Goal: Task Accomplishment & Management: Complete application form

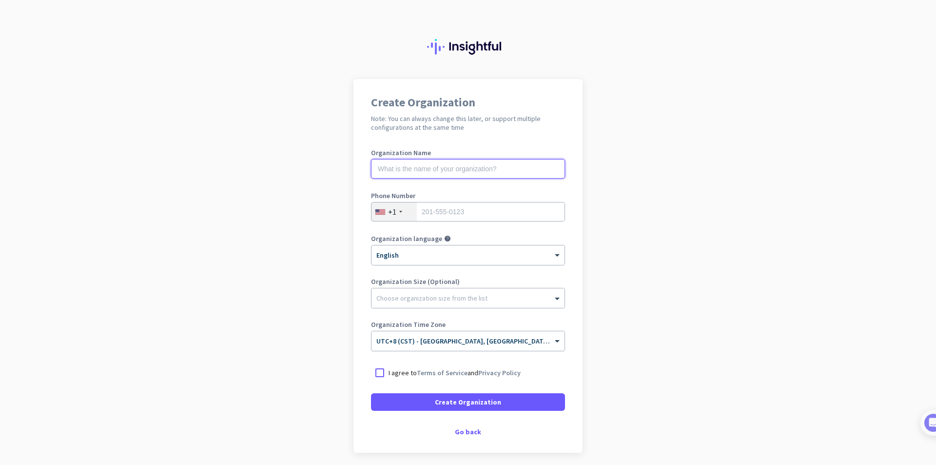
click at [416, 170] on input "text" at bounding box center [468, 169] width 194 height 20
click at [445, 162] on input "text" at bounding box center [468, 169] width 194 height 20
paste input "soundharborinsurance"
click at [395, 170] on input "soundharborinsurance" at bounding box center [468, 169] width 194 height 20
click at [378, 169] on input "soundharborinsurance" at bounding box center [468, 169] width 194 height 20
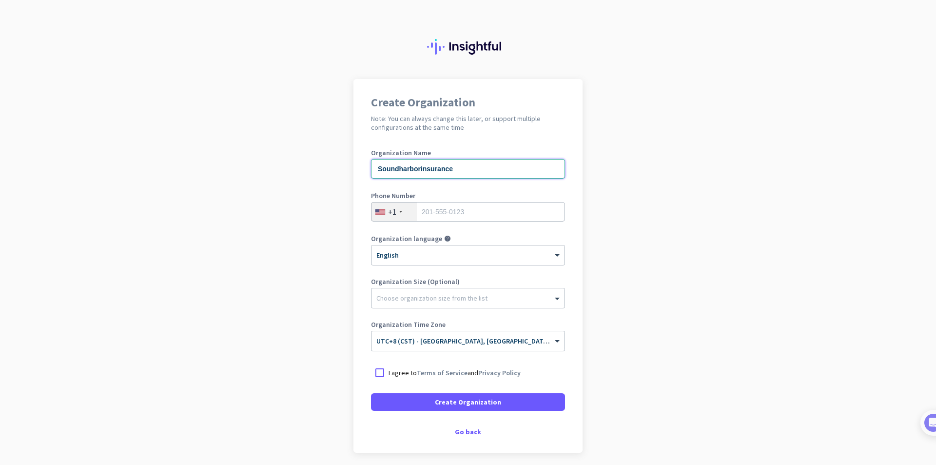
click at [395, 170] on input "Soundharborinsurance" at bounding box center [468, 169] width 194 height 20
click at [402, 168] on input "Sound harborinsurance" at bounding box center [468, 169] width 194 height 20
type input "Sound Harbor Insurance"
click at [406, 211] on div "+1" at bounding box center [394, 211] width 45 height 19
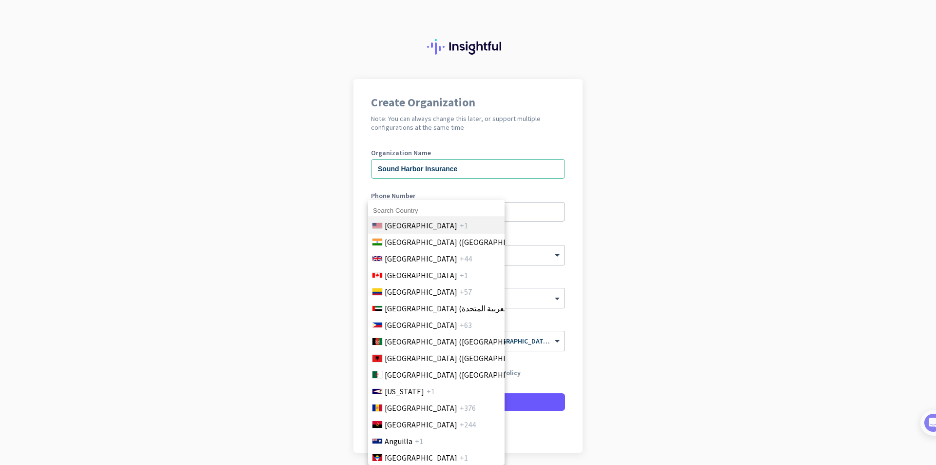
click at [418, 223] on span "[GEOGRAPHIC_DATA]" at bounding box center [421, 225] width 73 height 12
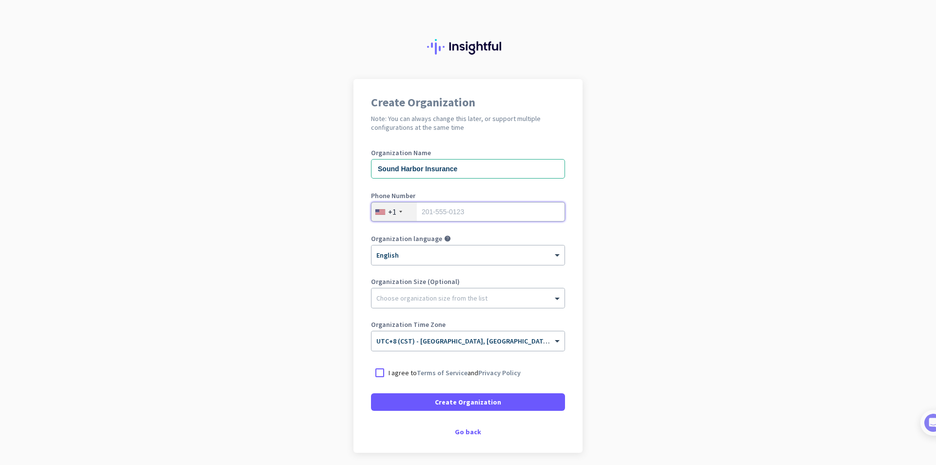
click at [469, 214] on input "tel" at bounding box center [468, 212] width 194 height 20
type input "6316238227"
click at [449, 300] on div "Choose organization size from the list" at bounding box center [431, 298] width 111 height 9
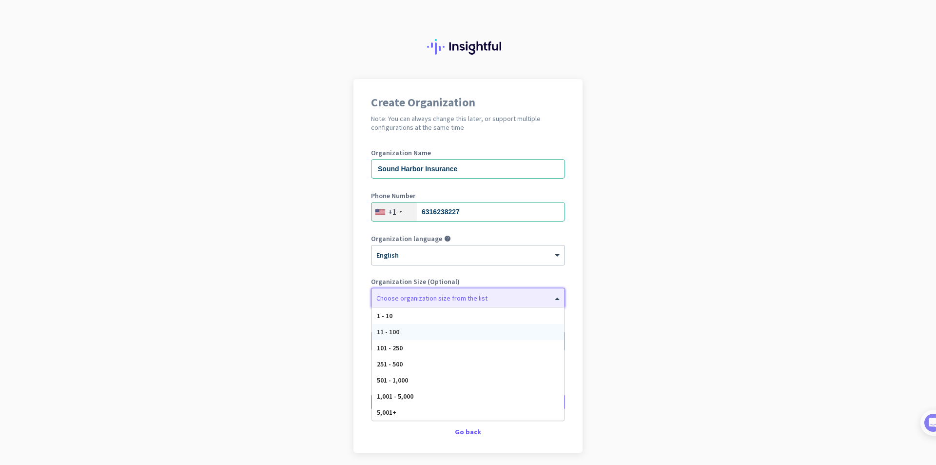
click at [449, 329] on div "11 - 100" at bounding box center [468, 332] width 192 height 16
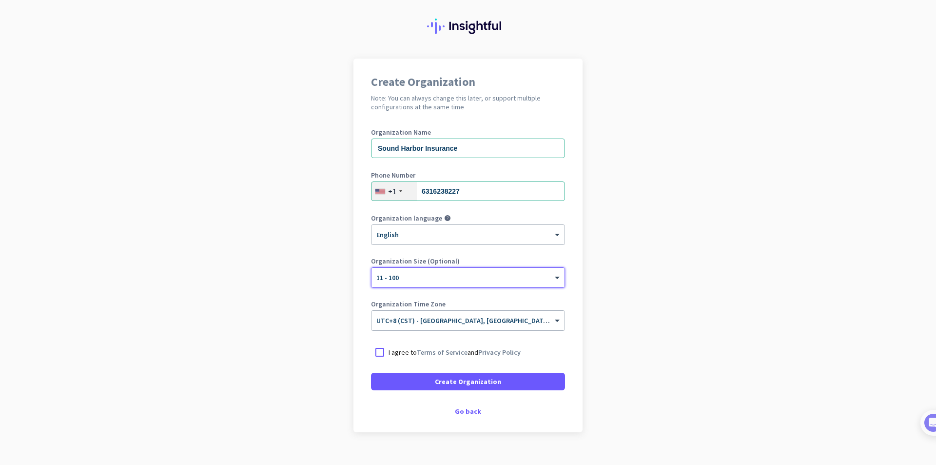
scroll to position [37, 0]
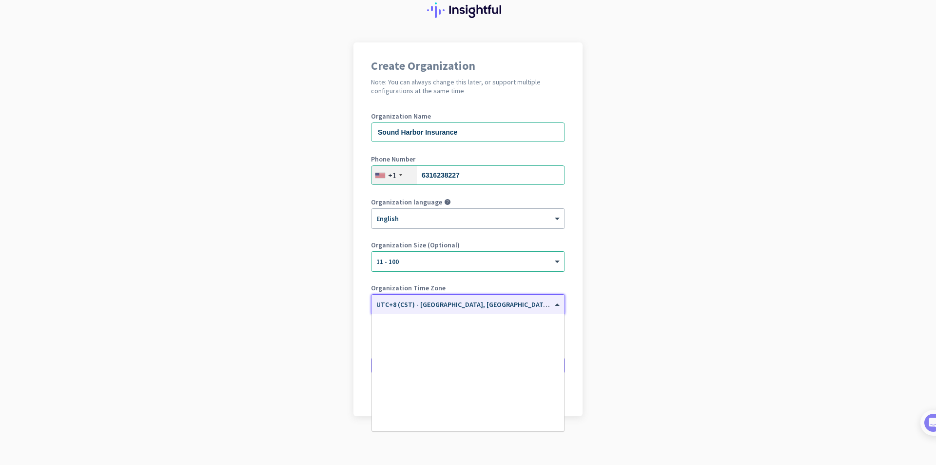
click at [442, 309] on div "× UTC+8 (CST) - [GEOGRAPHIC_DATA], [GEOGRAPHIC_DATA], [GEOGRAPHIC_DATA], [GEOGR…" at bounding box center [468, 304] width 193 height 20
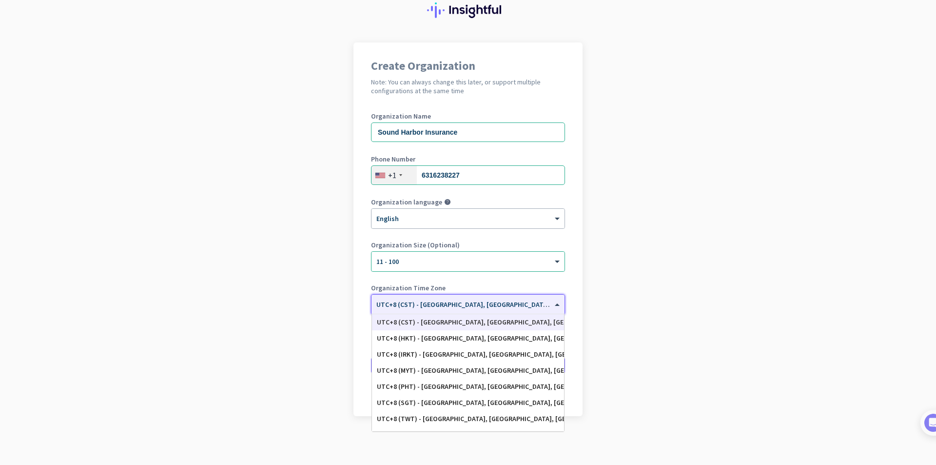
click at [662, 279] on app-onboarding-organization "Create Organization Note: You can always change this later, or support multiple…" at bounding box center [468, 253] width 936 height 422
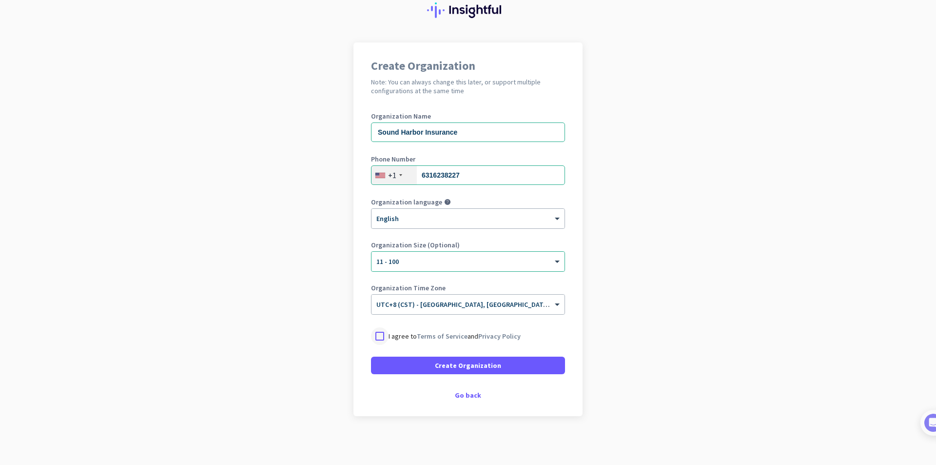
click at [376, 336] on div at bounding box center [380, 336] width 18 height 18
click at [483, 368] on span "Create Organization" at bounding box center [468, 365] width 66 height 10
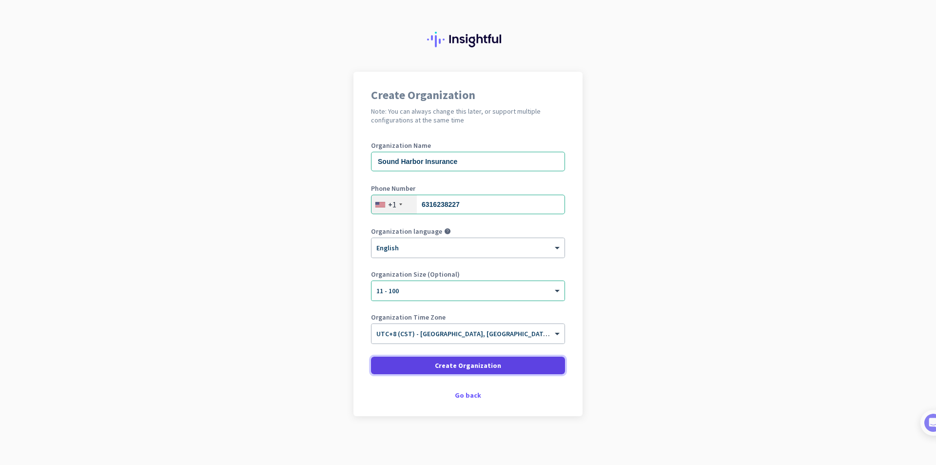
scroll to position [7, 0]
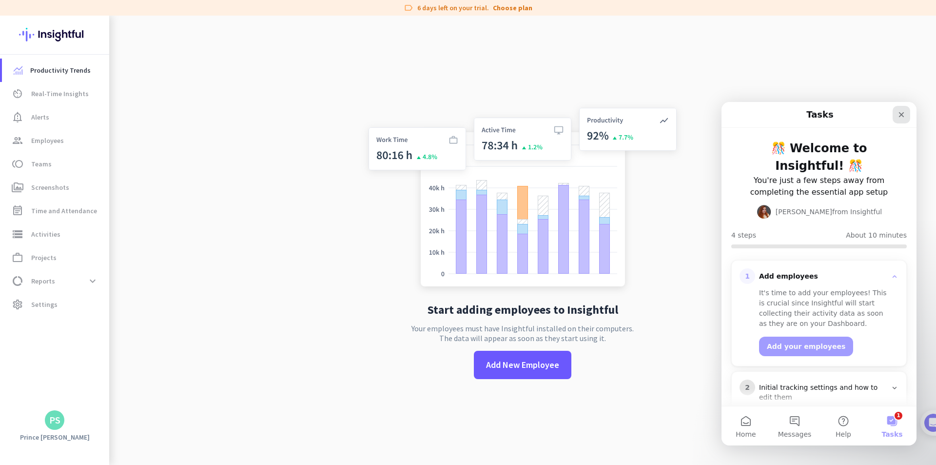
click at [901, 116] on icon "Close" at bounding box center [901, 114] width 5 height 5
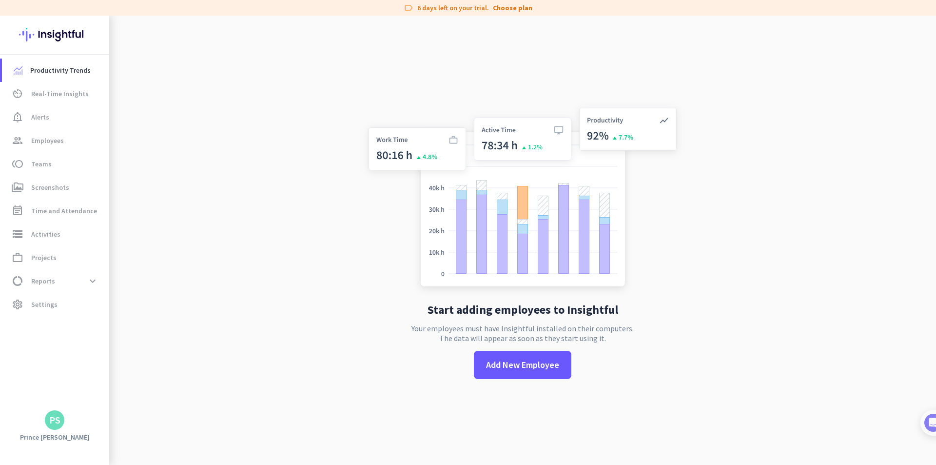
click at [47, 427] on app-letter-avatar "PS" at bounding box center [55, 420] width 20 height 20
click at [98, 403] on span "Sign out" at bounding box center [106, 401] width 59 height 9
